Goal: Task Accomplishment & Management: Manage account settings

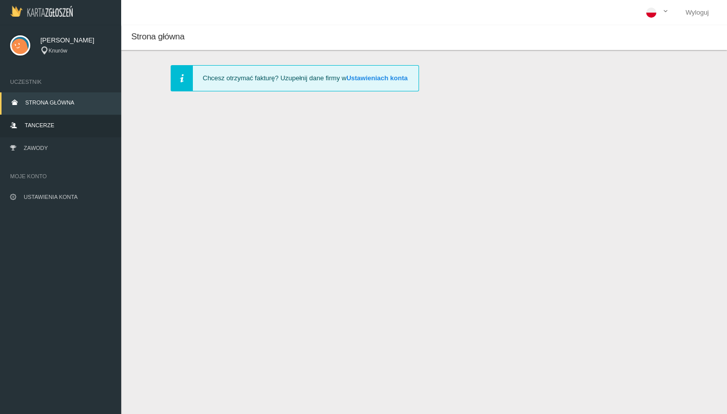
click at [32, 136] on link "Tancerze" at bounding box center [60, 126] width 121 height 22
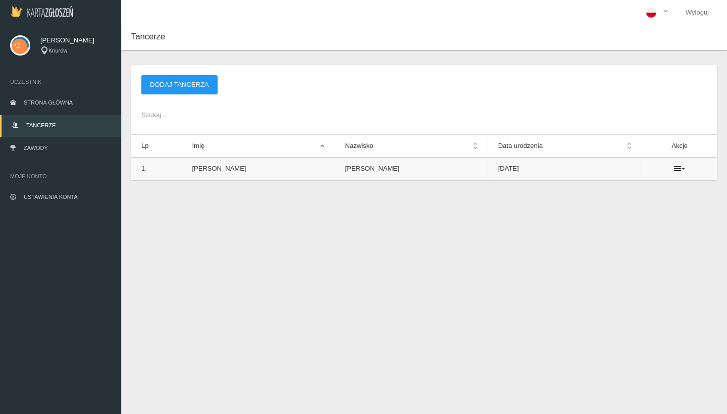
click at [680, 170] on ul at bounding box center [680, 169] width 55 height 8
click at [674, 170] on icon at bounding box center [679, 169] width 11 height 8
click at [632, 175] on ul "Usuń" at bounding box center [620, 187] width 101 height 26
click at [679, 150] on th "Akcje" at bounding box center [680, 146] width 75 height 23
click at [679, 163] on td at bounding box center [680, 169] width 75 height 23
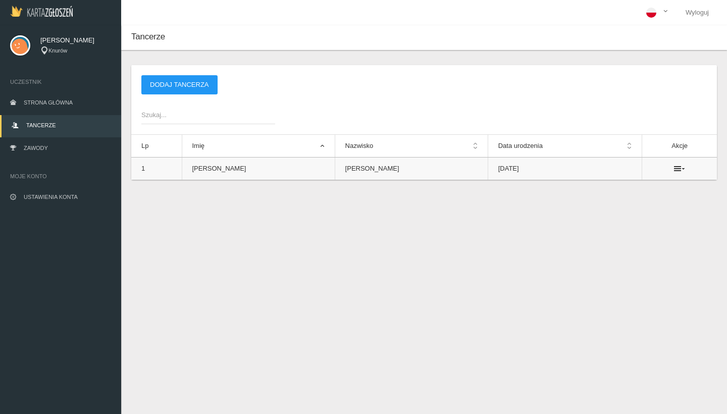
click at [678, 164] on td at bounding box center [680, 169] width 75 height 23
click at [675, 167] on icon at bounding box center [679, 169] width 11 height 8
click at [623, 183] on link "Usuń" at bounding box center [620, 187] width 101 height 18
click at [114, 150] on link "Zawody" at bounding box center [60, 149] width 121 height 22
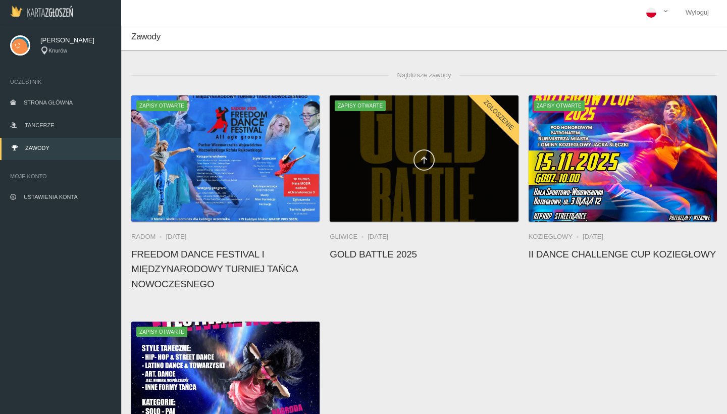
click at [423, 155] on link at bounding box center [424, 160] width 21 height 21
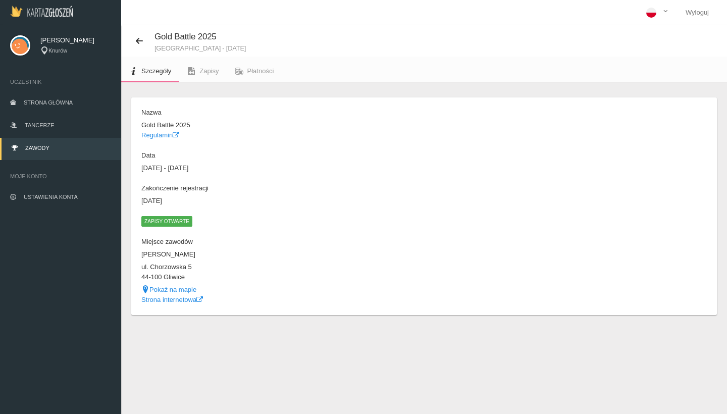
click at [207, 87] on div "Szczegóły Nazwa Gold Battle 2025 Regulamin Data [DATE] - [DATE] Zakończenie rej…" at bounding box center [424, 218] width 606 height 273
click at [210, 80] on link "Zapisy" at bounding box center [202, 71] width 47 height 22
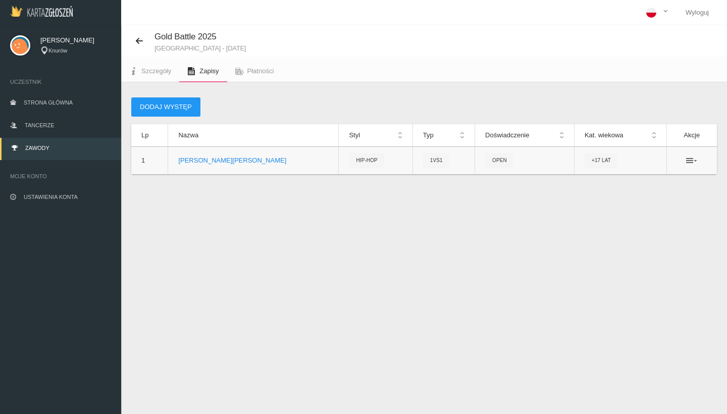
click at [697, 164] on icon at bounding box center [691, 161] width 11 height 8
click at [669, 204] on link "Usuń" at bounding box center [641, 197] width 101 height 18
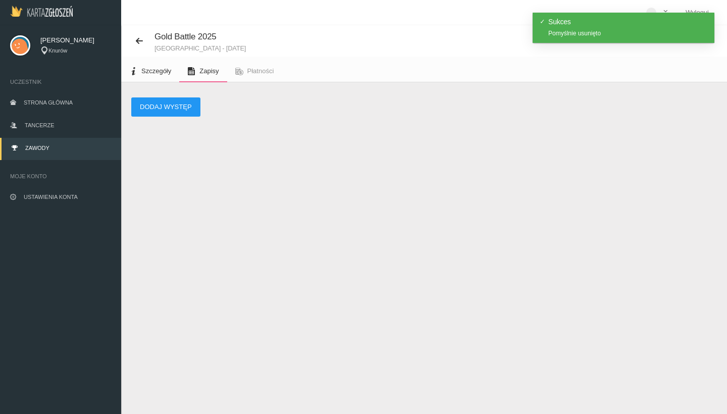
click at [154, 67] on span "Szczegóły" at bounding box center [156, 71] width 30 height 8
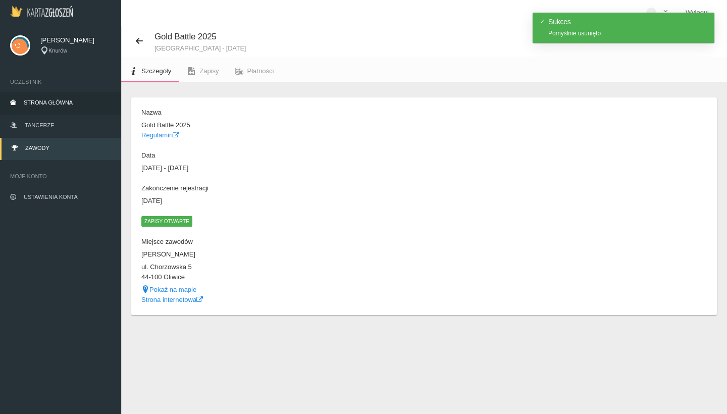
click at [92, 97] on link "Strona główna" at bounding box center [60, 103] width 121 height 22
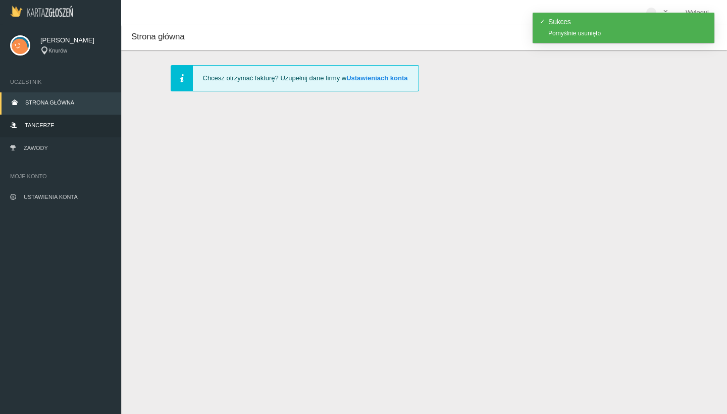
click at [86, 119] on link "Tancerze" at bounding box center [60, 126] width 121 height 22
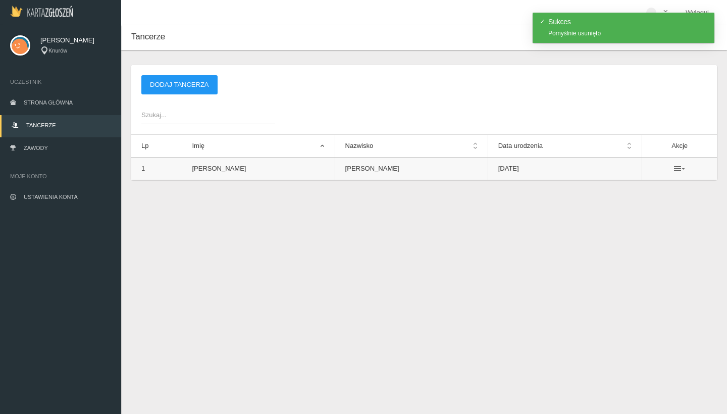
click at [674, 172] on icon at bounding box center [679, 169] width 11 height 8
click at [656, 194] on link "Usuń" at bounding box center [620, 187] width 101 height 18
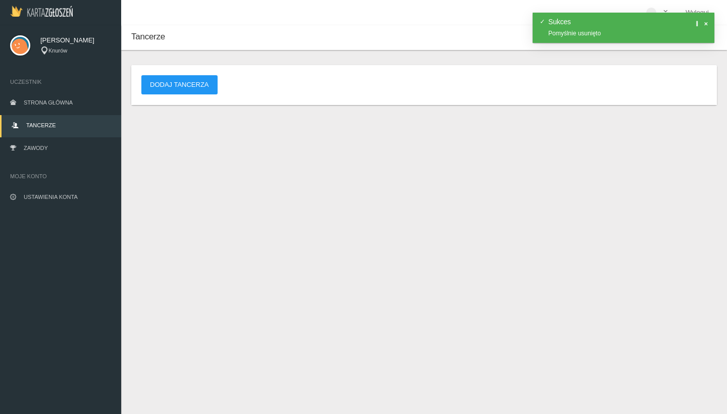
click at [548, 40] on div "Sukces Pomyślnie usunięto" at bounding box center [624, 28] width 182 height 30
click at [707, 23] on span at bounding box center [705, 23] width 5 height 5
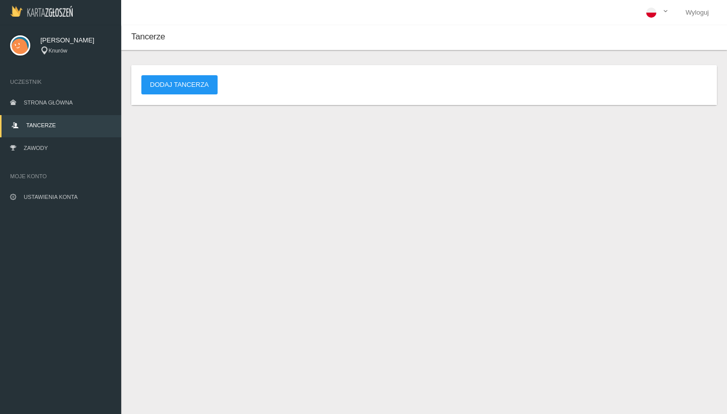
click at [40, 136] on link "Tancerze" at bounding box center [60, 126] width 121 height 22
click at [40, 139] on link "Zawody" at bounding box center [60, 149] width 121 height 22
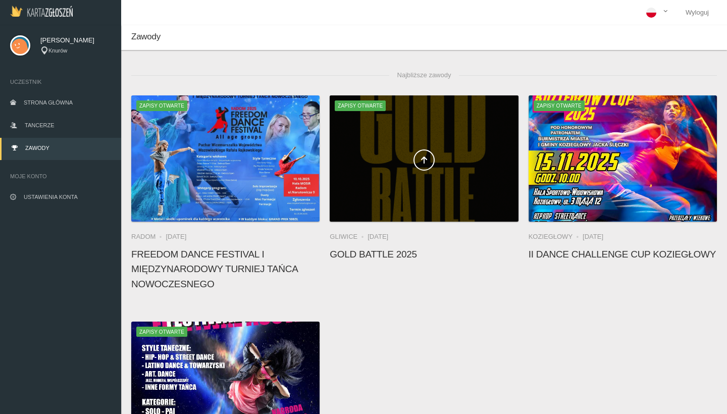
click at [434, 145] on div at bounding box center [424, 158] width 188 height 126
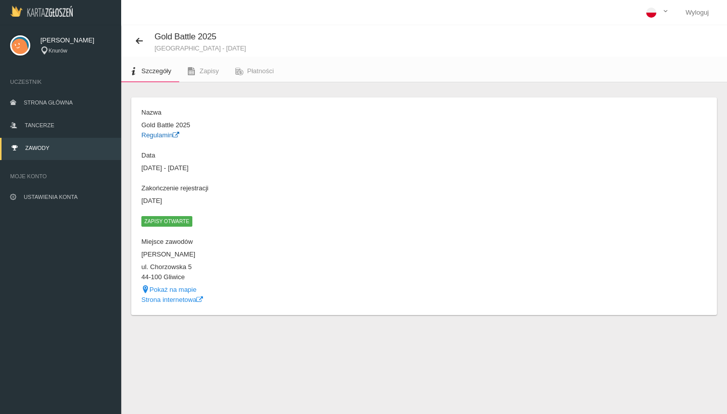
click at [163, 136] on link "Regulamin" at bounding box center [160, 135] width 38 height 8
click at [144, 42] on button at bounding box center [142, 40] width 23 height 13
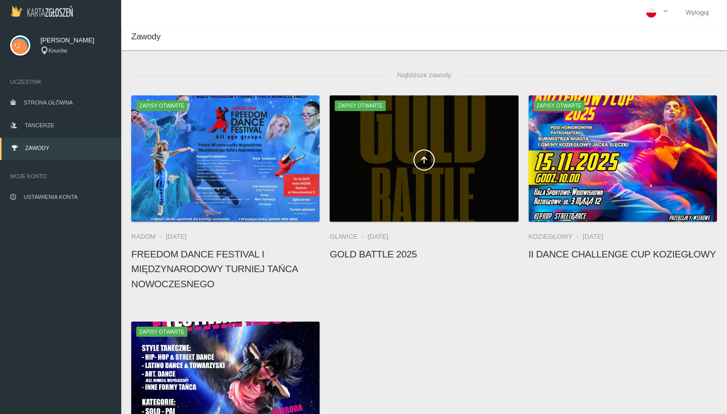
click at [453, 164] on span at bounding box center [424, 160] width 188 height 21
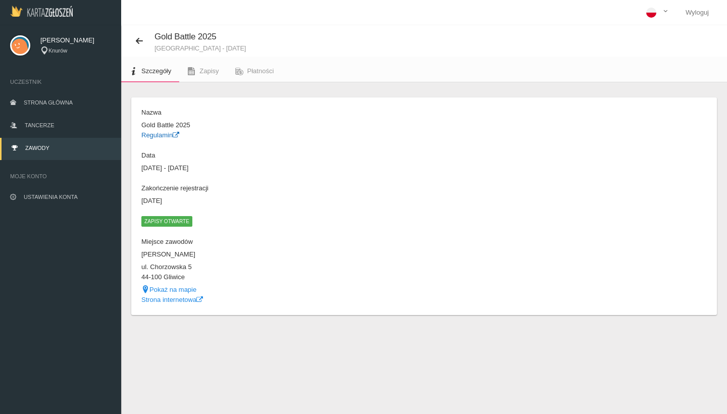
click at [154, 134] on link "Regulamin" at bounding box center [160, 135] width 38 height 8
